Goal: Transaction & Acquisition: Purchase product/service

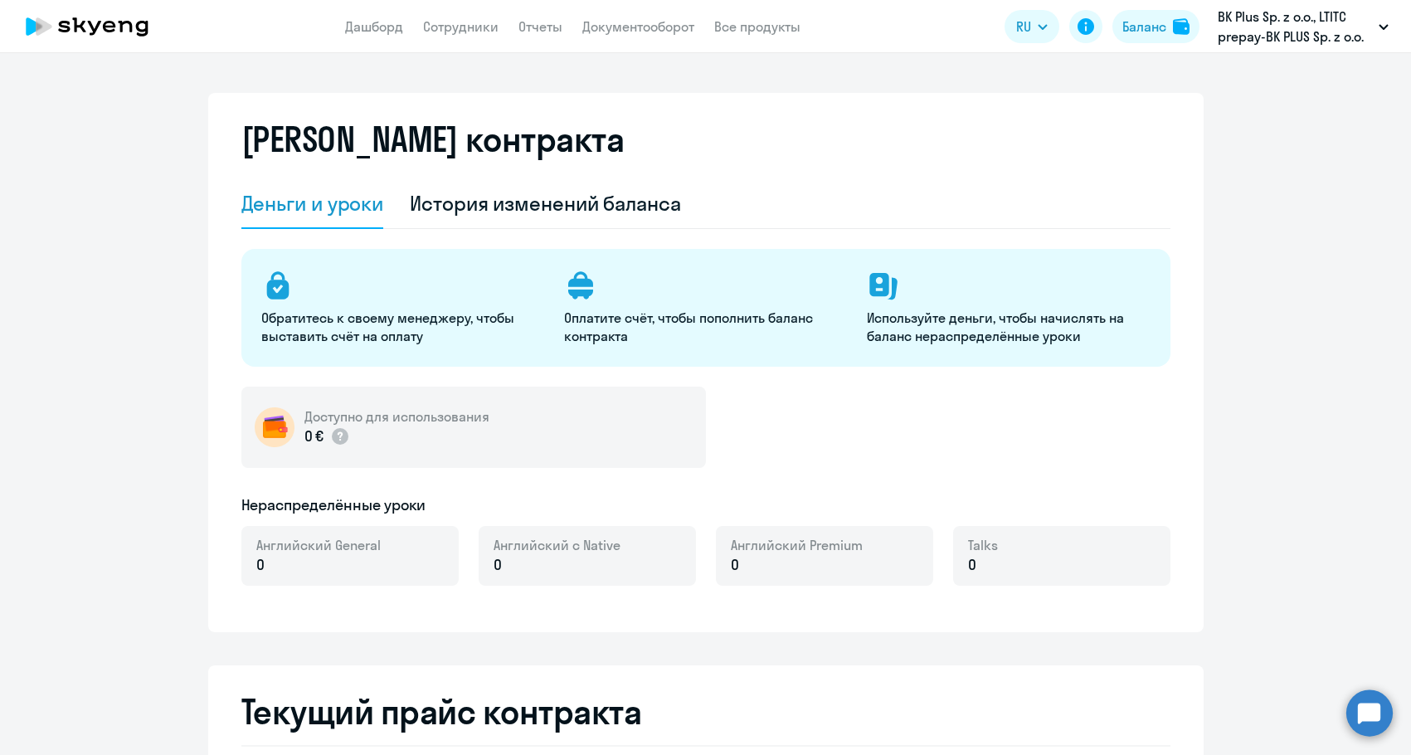
select select "english_adult_not_native_speaker"
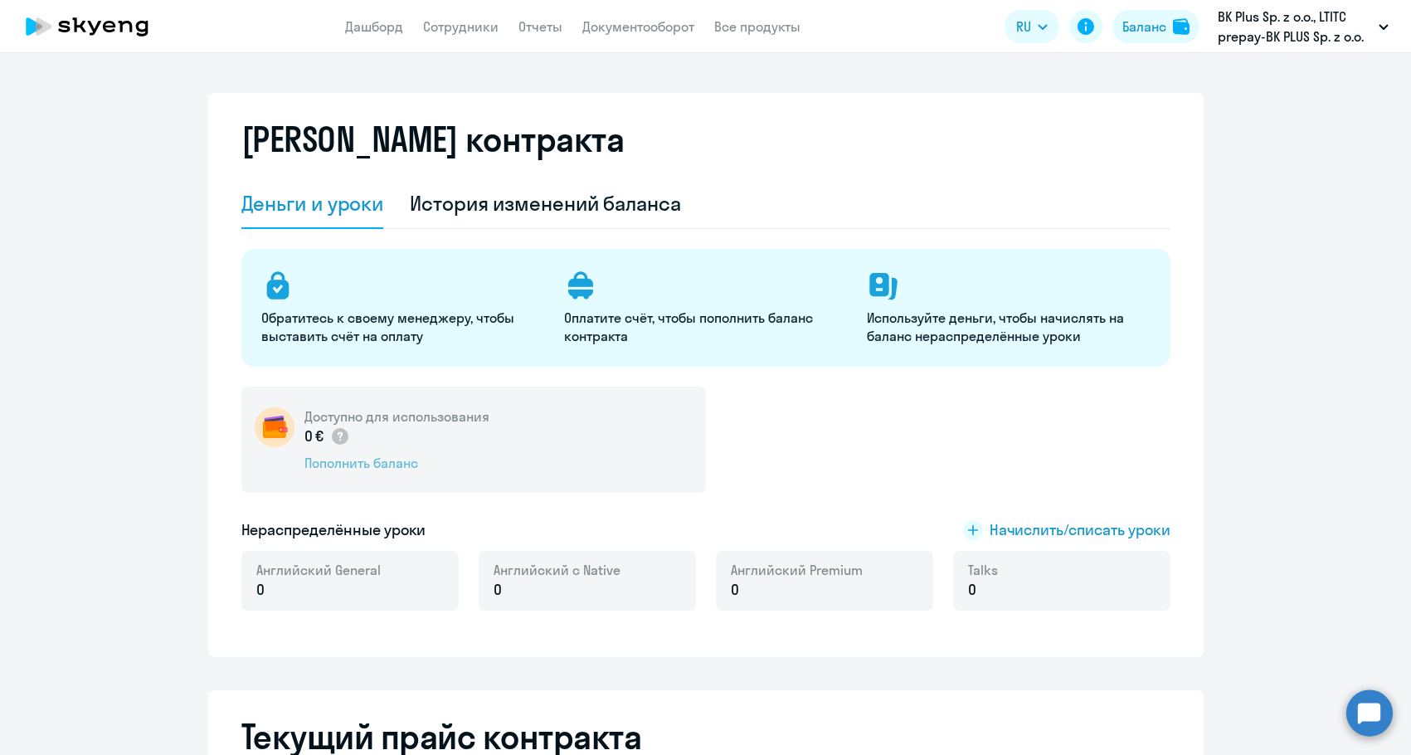
click at [334, 458] on div "Пополнить баланс" at bounding box center [396, 463] width 185 height 18
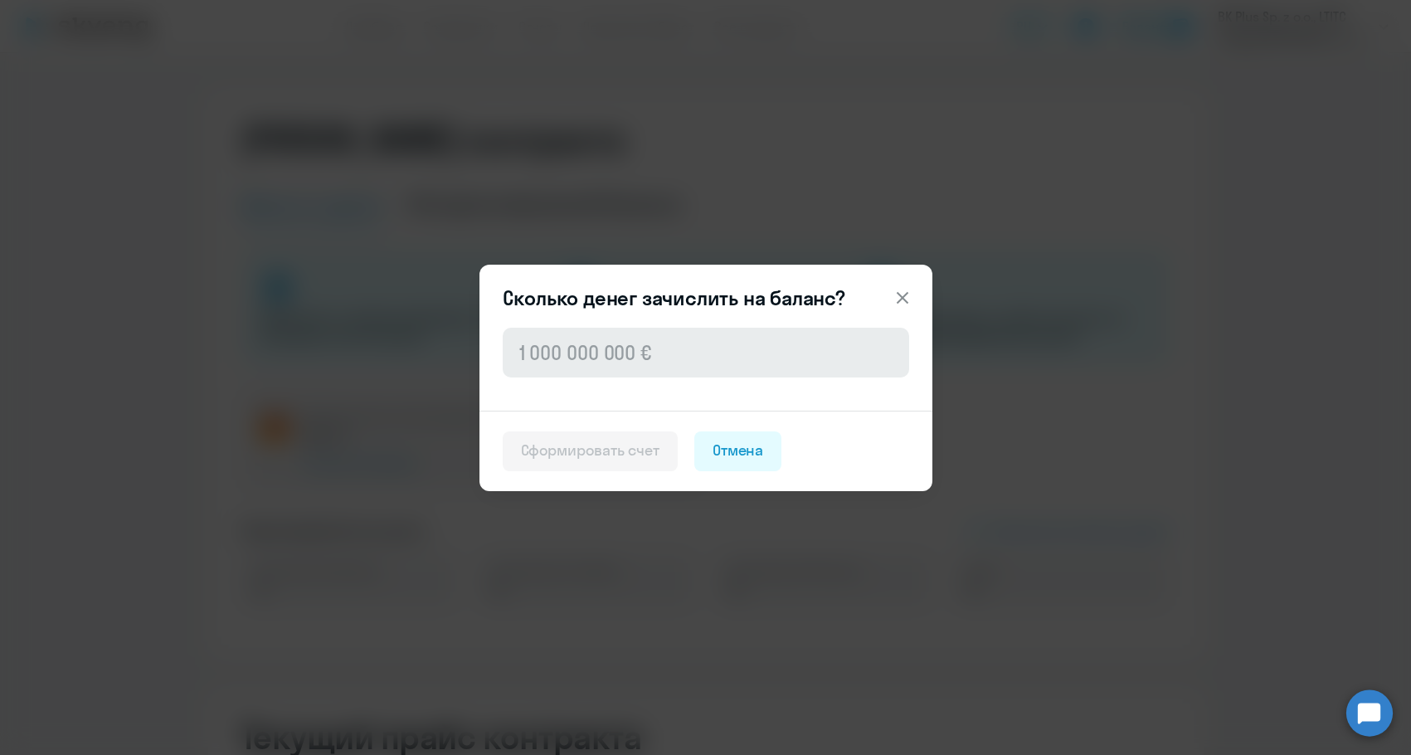
click at [597, 377] on div at bounding box center [705, 367] width 453 height 86
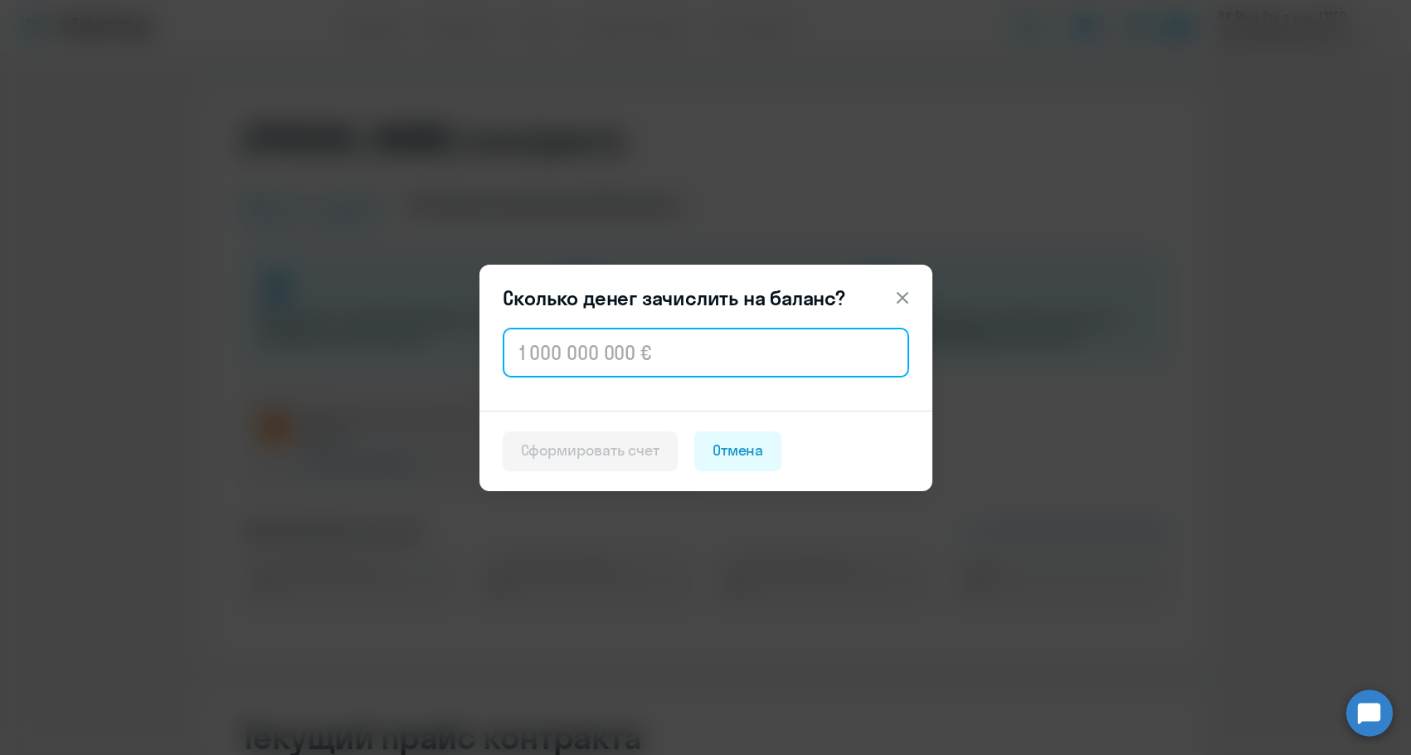
click at [601, 362] on input "text" at bounding box center [706, 353] width 406 height 50
paste input "262.4"
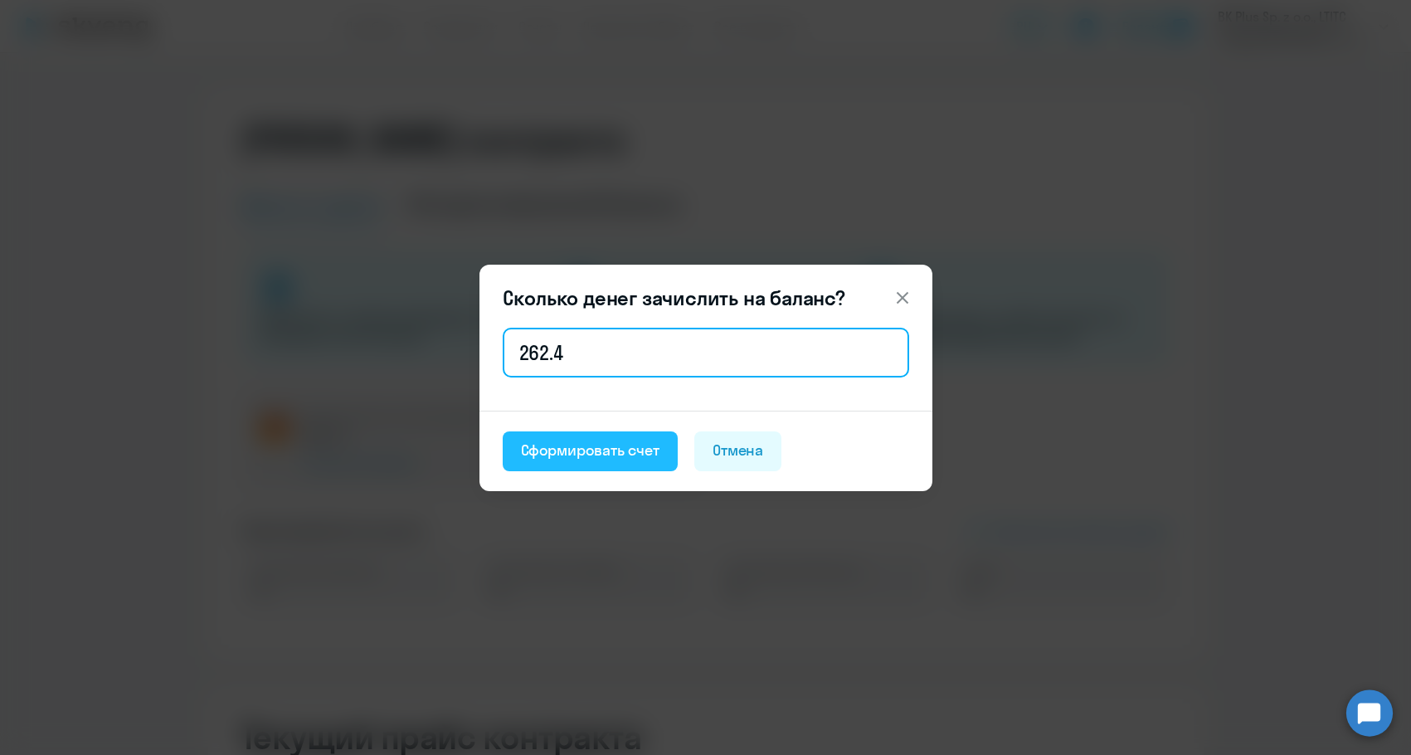
type input "262.4"
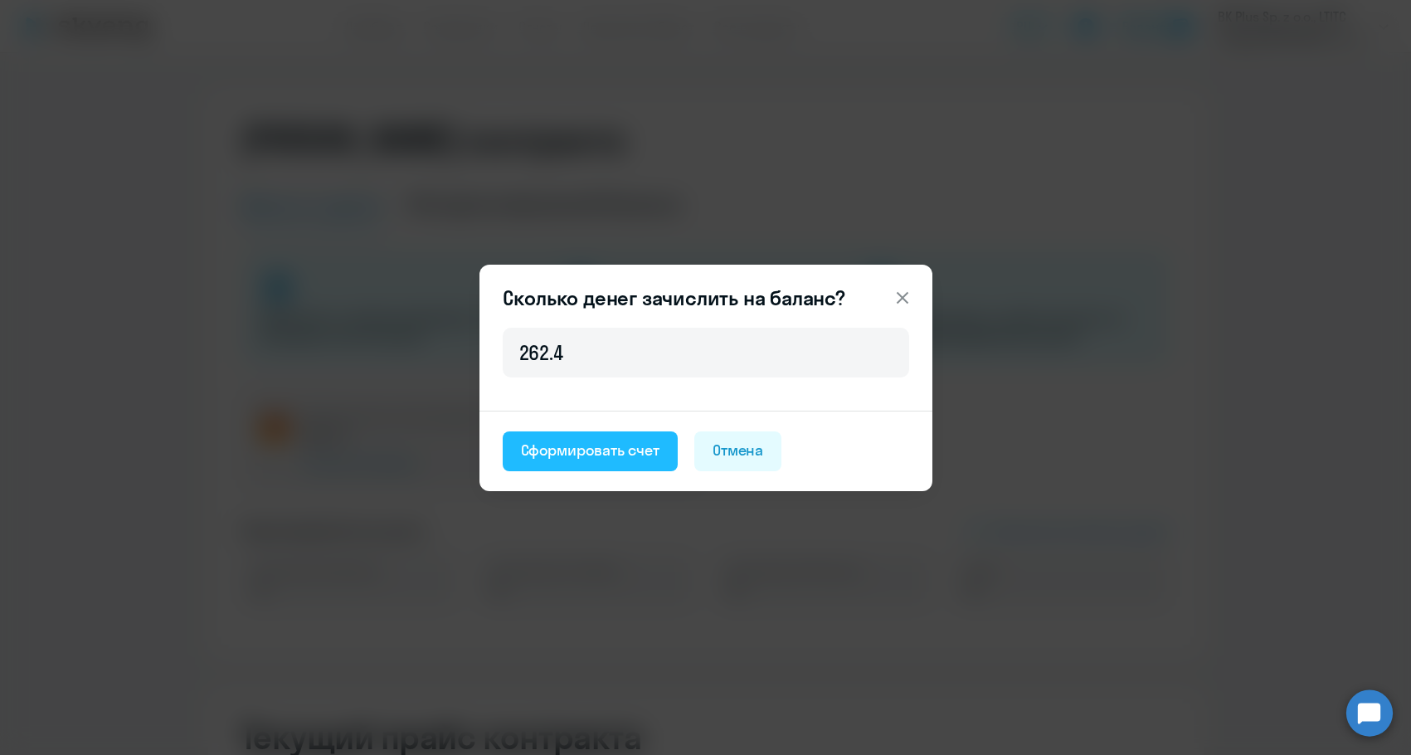
click at [553, 448] on div "Сформировать счет" at bounding box center [590, 451] width 138 height 22
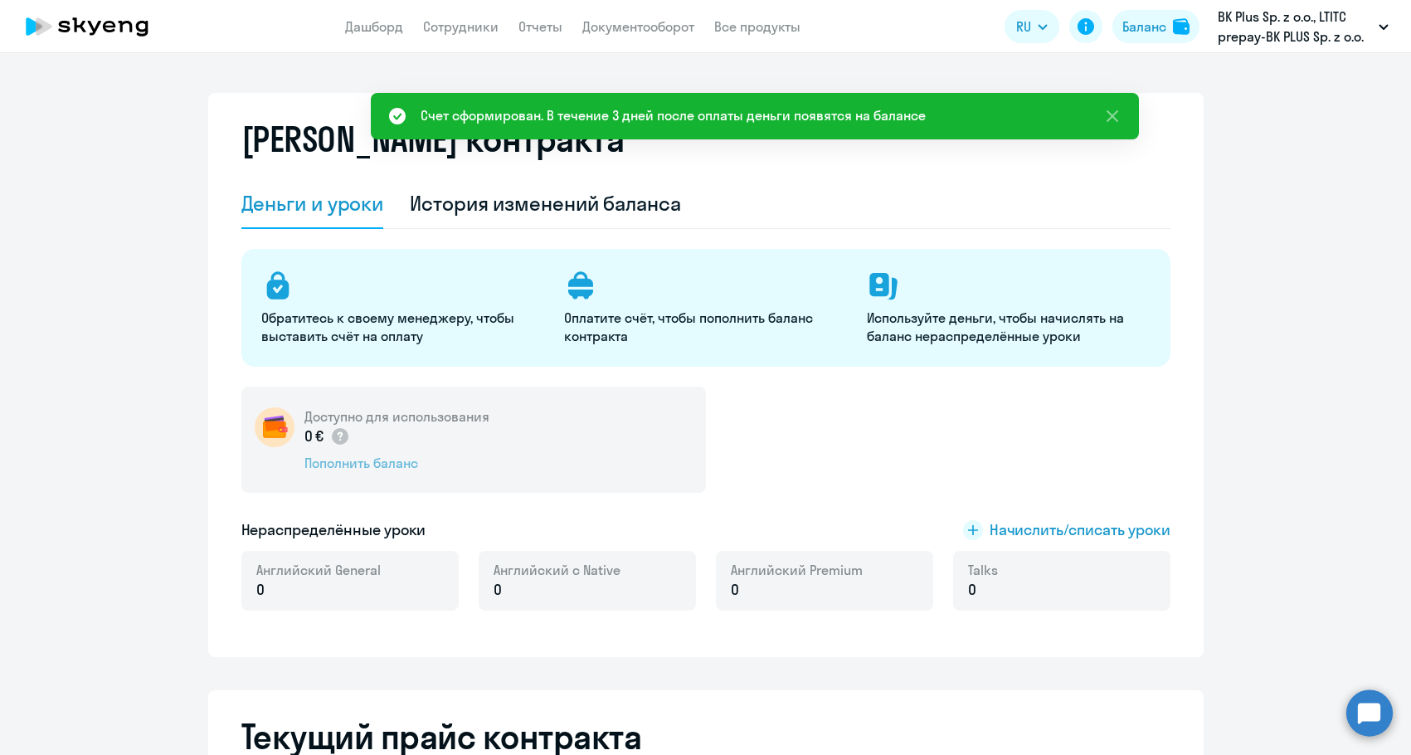
click at [390, 469] on div "Пополнить баланс" at bounding box center [396, 463] width 185 height 18
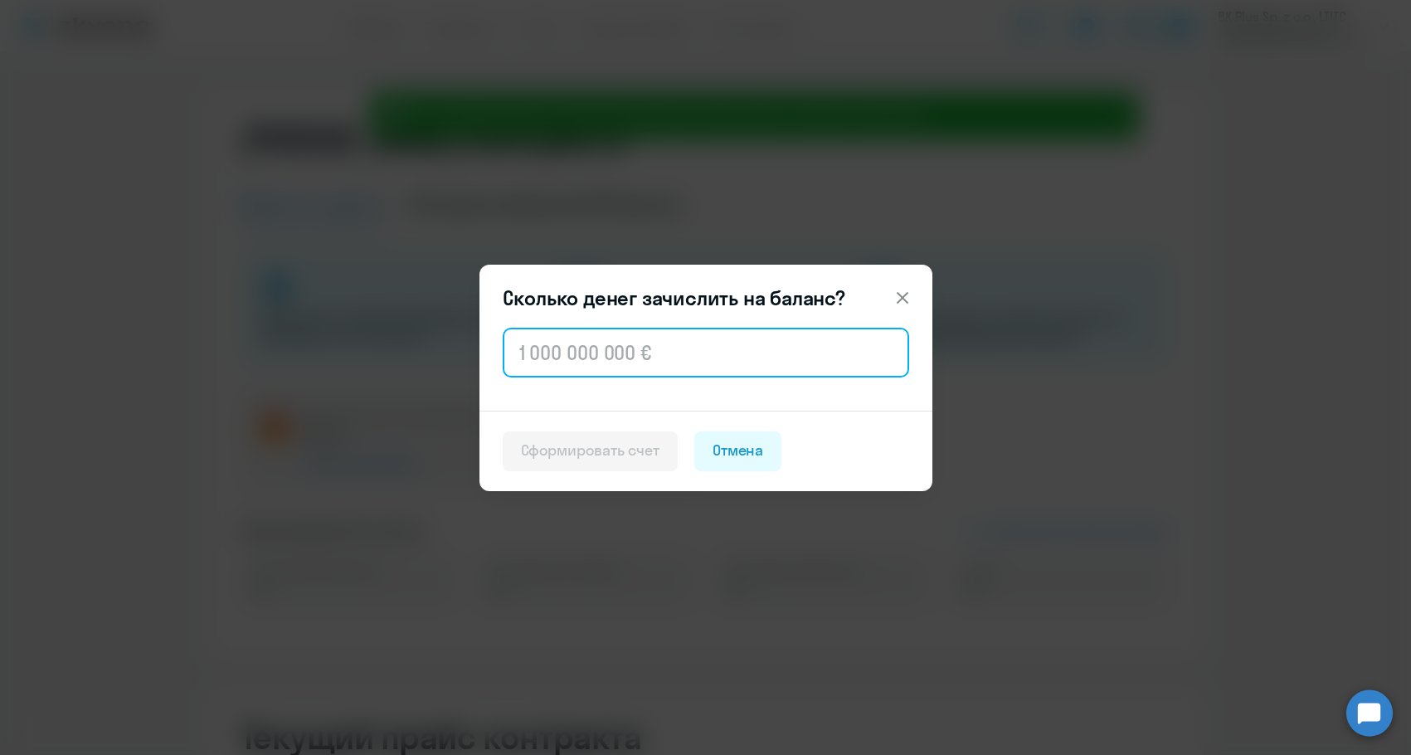
click at [656, 374] on input "text" at bounding box center [706, 353] width 406 height 50
paste input "262.4"
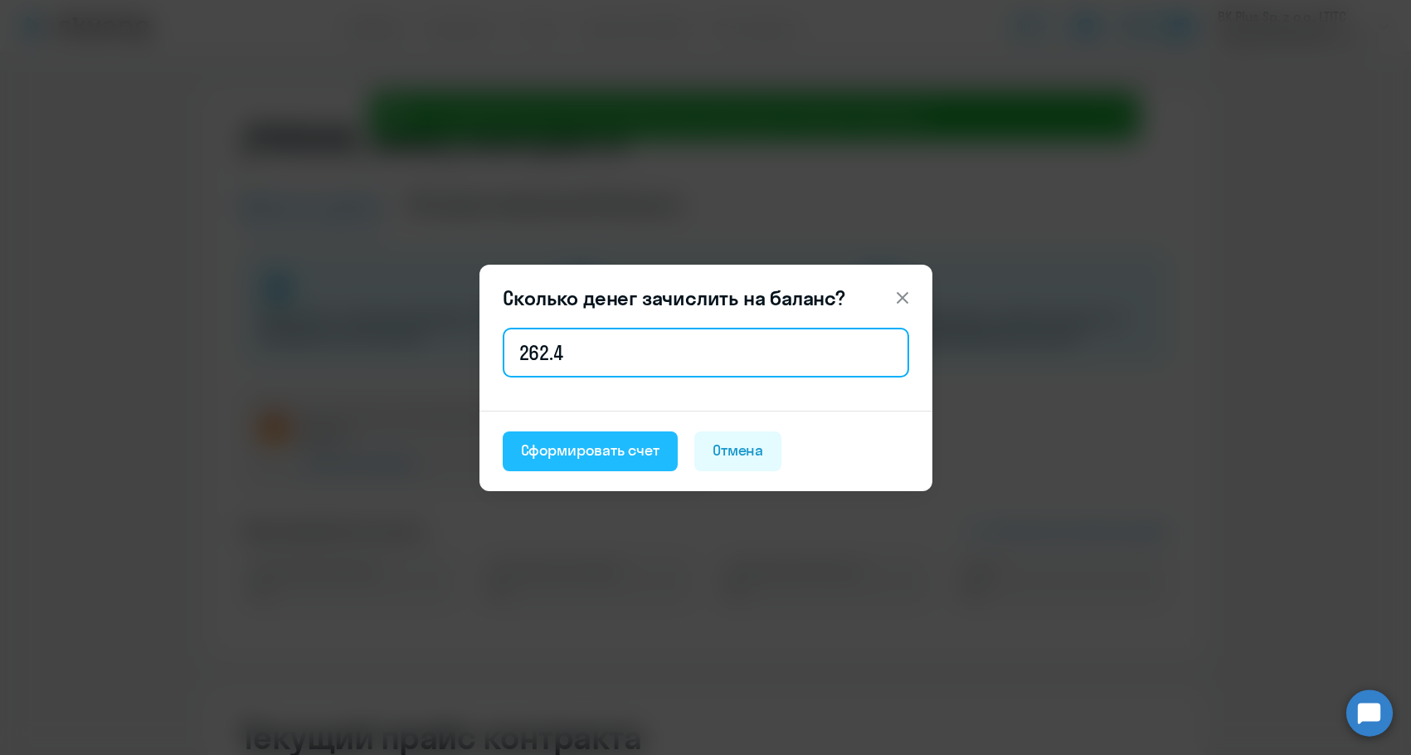
type input "262.4"
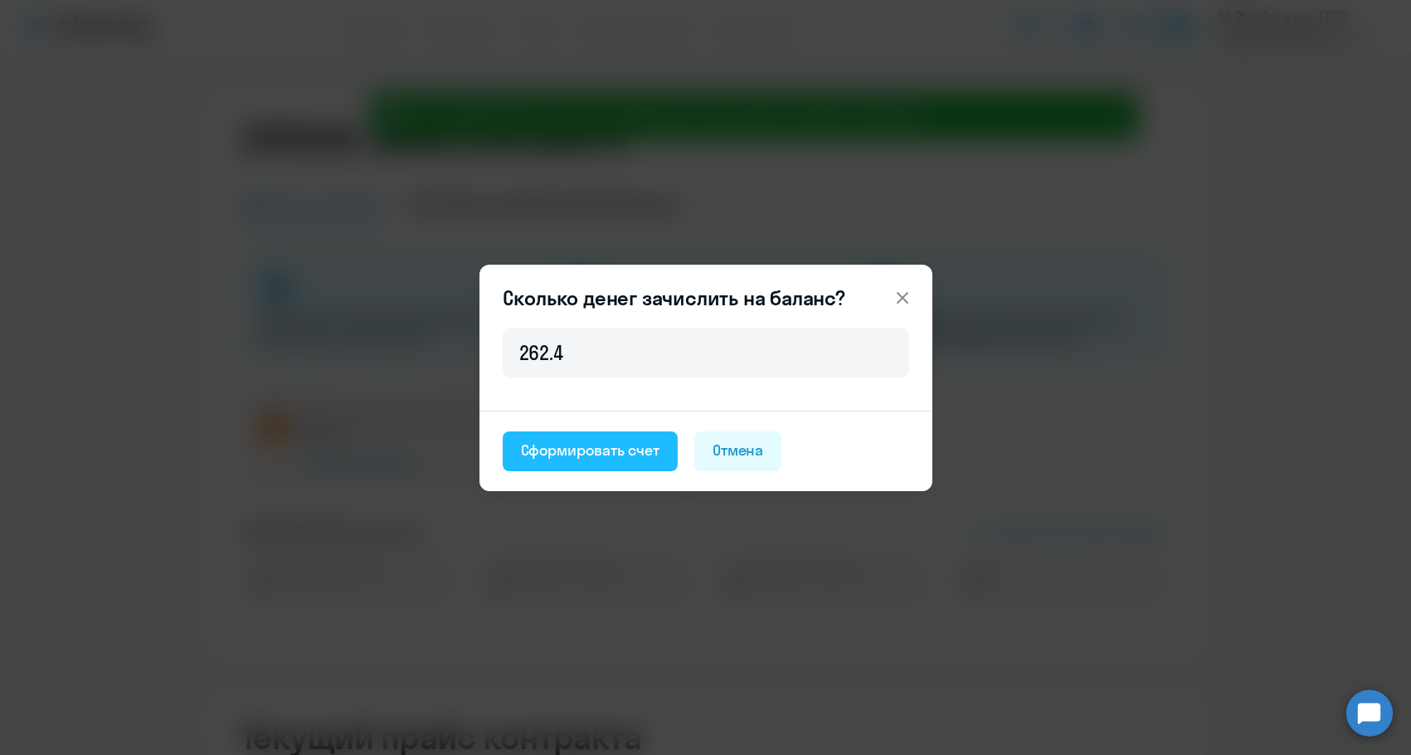
click at [568, 453] on div "Сформировать счет" at bounding box center [590, 451] width 138 height 22
